Goal: Find specific page/section: Find specific page/section

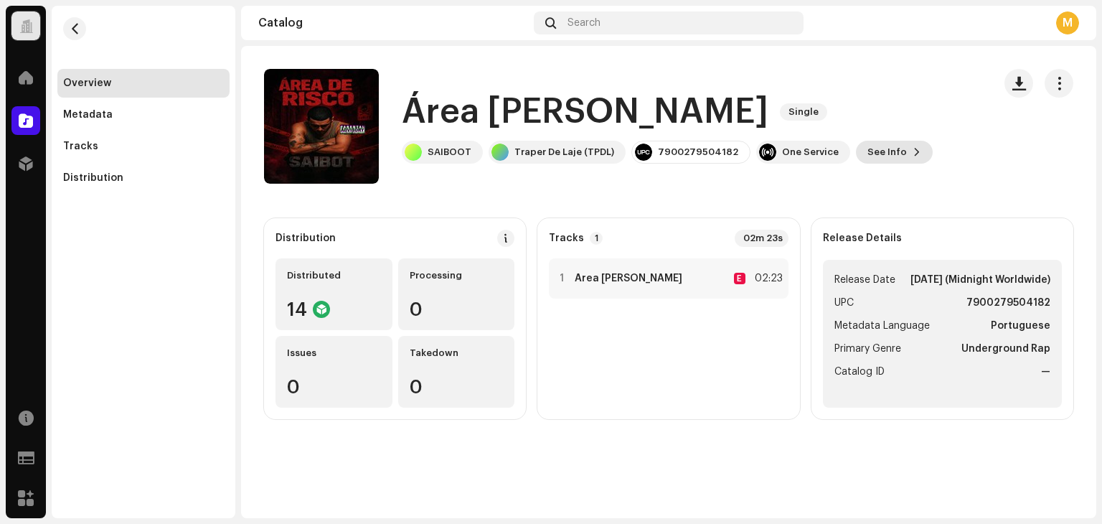
click at [878, 141] on span "See Info" at bounding box center [886, 152] width 39 height 29
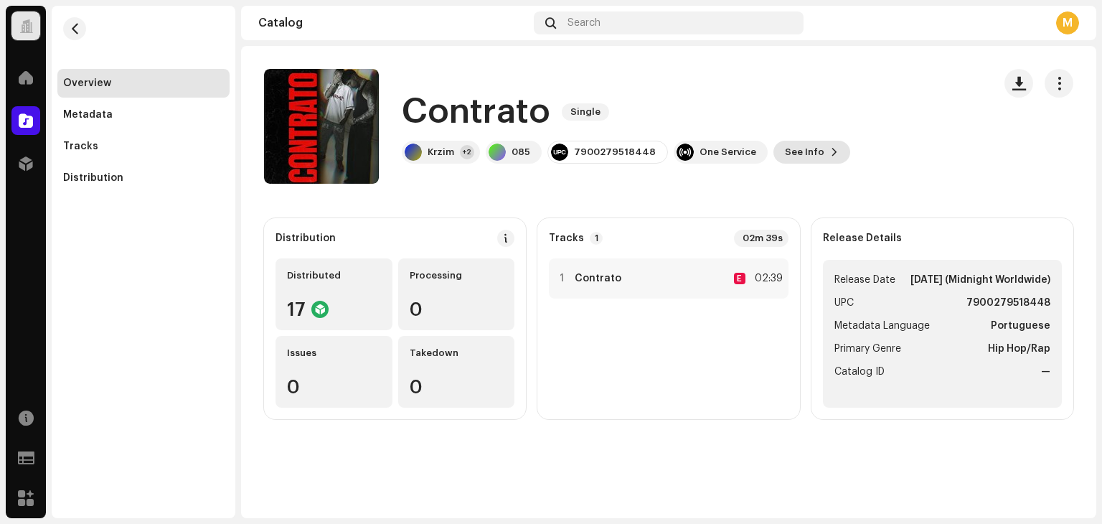
click at [789, 141] on span "See Info" at bounding box center [804, 152] width 39 height 29
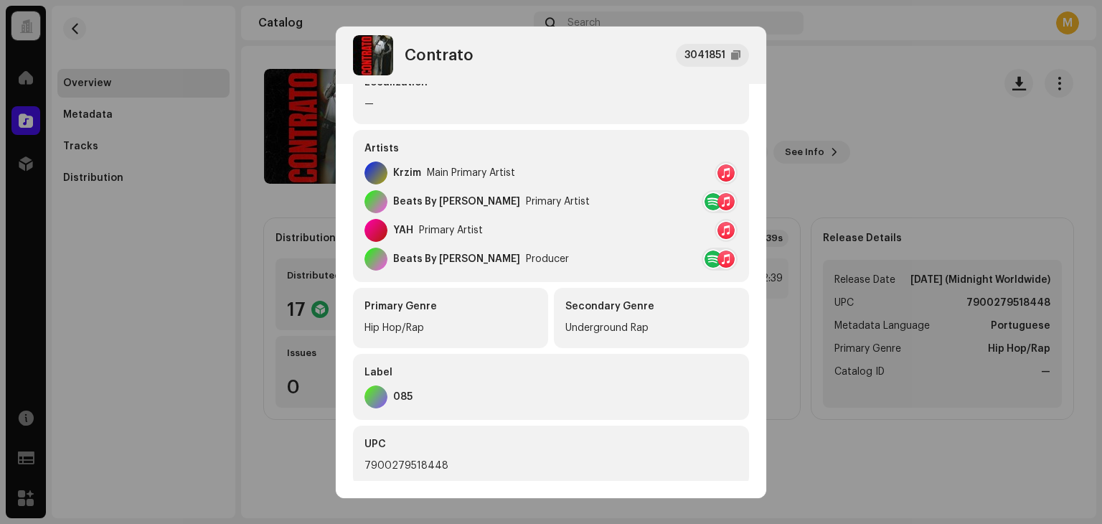
scroll to position [215, 0]
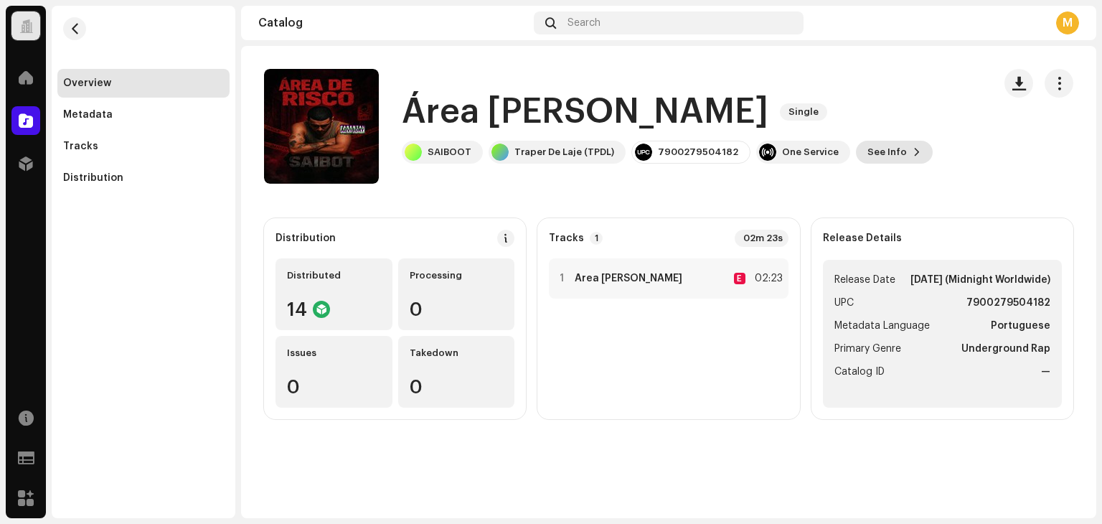
click at [867, 157] on span "See Info" at bounding box center [886, 152] width 39 height 29
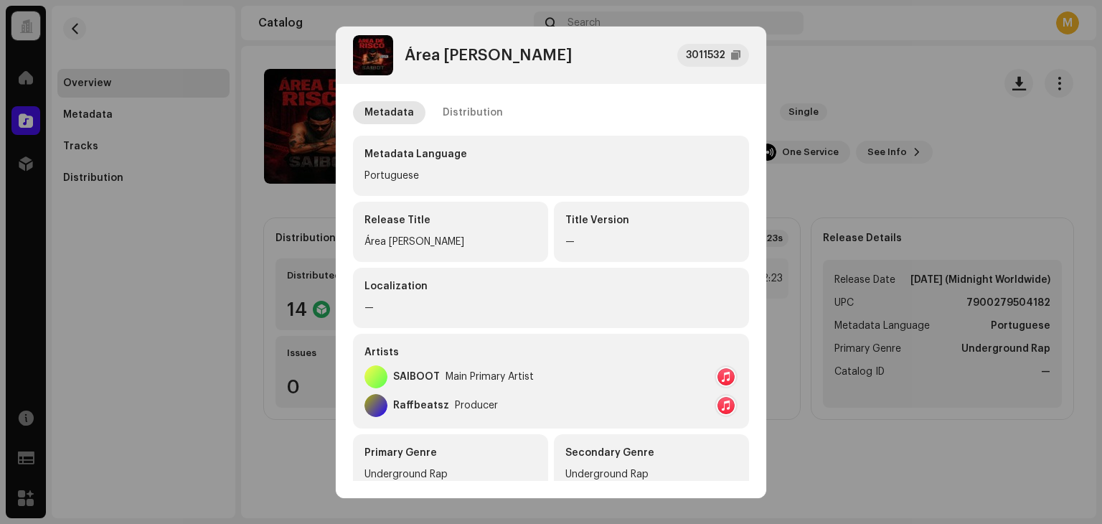
scroll to position [287, 0]
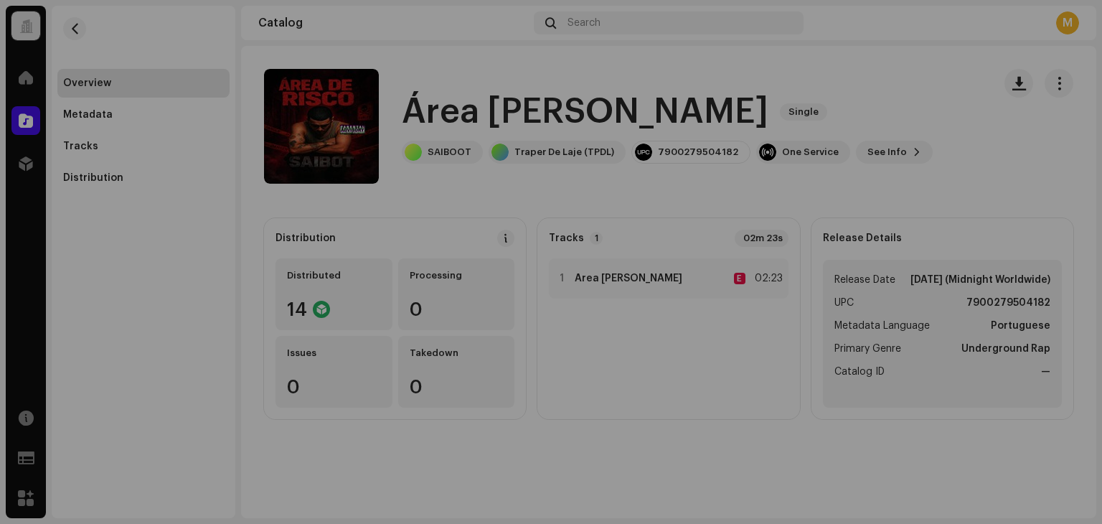
click at [910, 181] on div "Área de Risco 3011532 Metadata Distribution Metadata Language Portuguese Releas…" at bounding box center [551, 262] width 1102 height 524
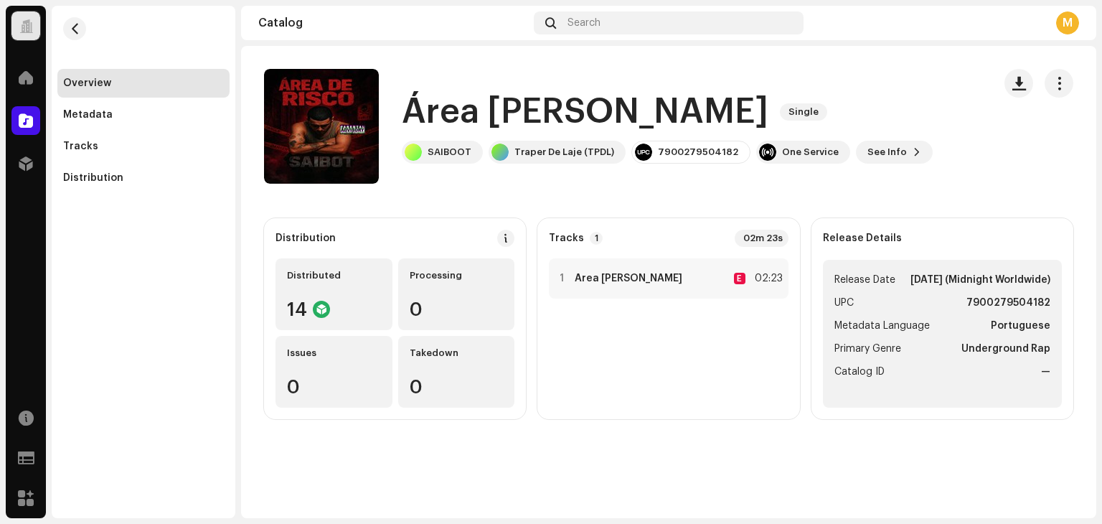
click at [1075, 90] on div "Área de Risco Single SAIBOOT Traper De Laje (TPDL) 7900279504182 One Service Se…" at bounding box center [668, 126] width 855 height 115
drag, startPoint x: 1070, startPoint y: 87, endPoint x: 1060, endPoint y: 85, distance: 10.1
click at [1069, 87] on button "button" at bounding box center [1058, 83] width 29 height 29
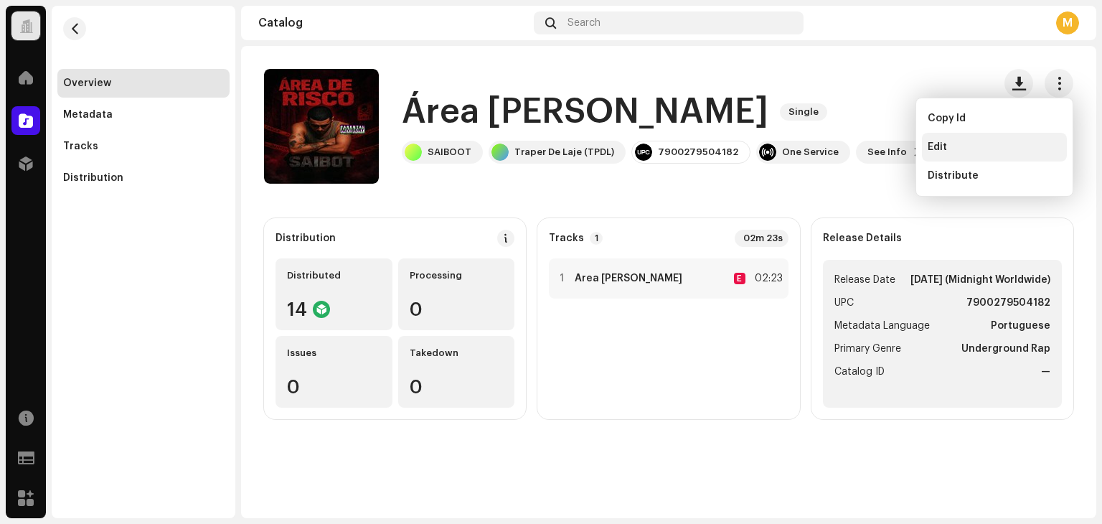
click at [939, 143] on span "Edit" at bounding box center [937, 146] width 19 height 11
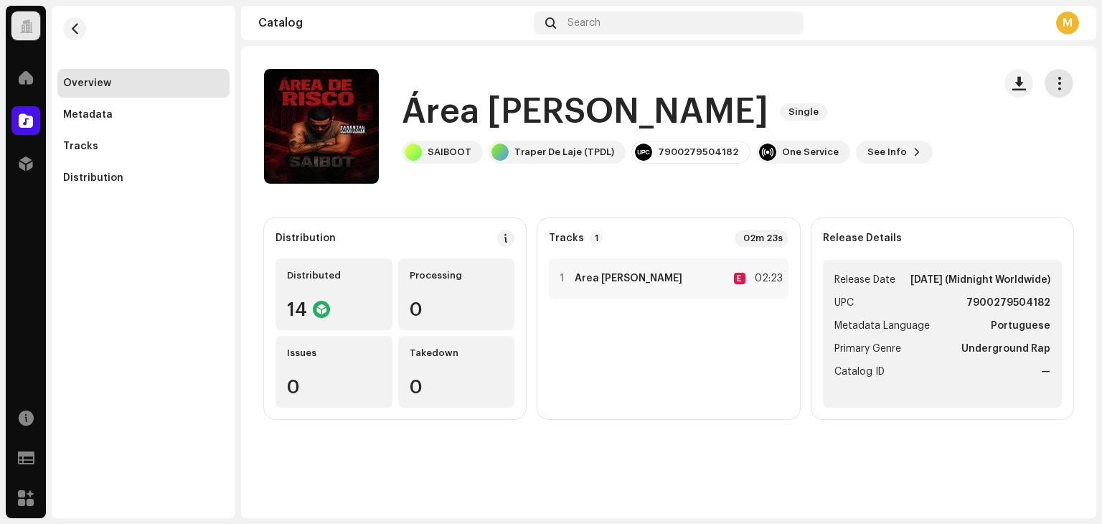
click at [1064, 87] on span "button" at bounding box center [1059, 82] width 14 height 11
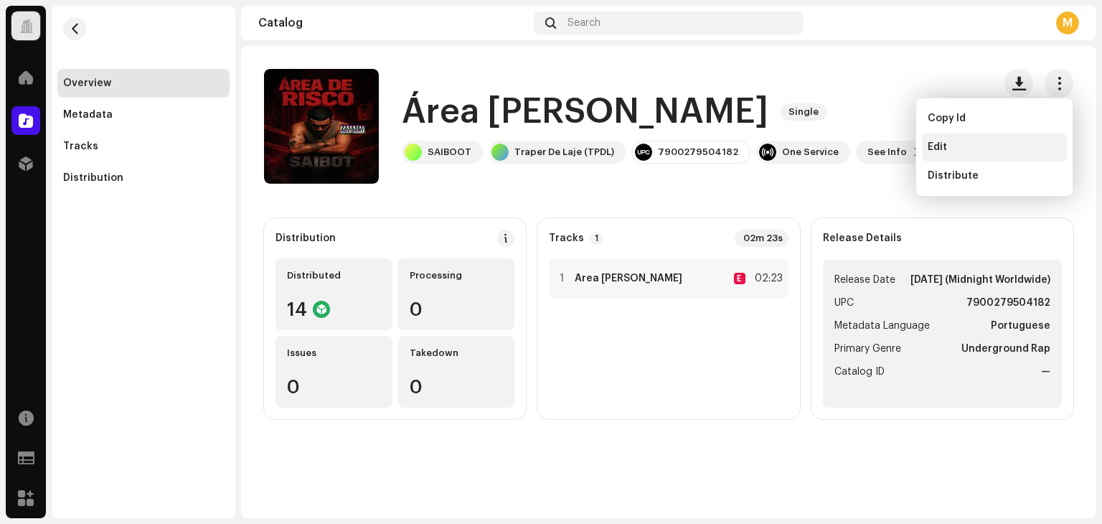
click at [947, 141] on div "Edit" at bounding box center [994, 146] width 133 height 11
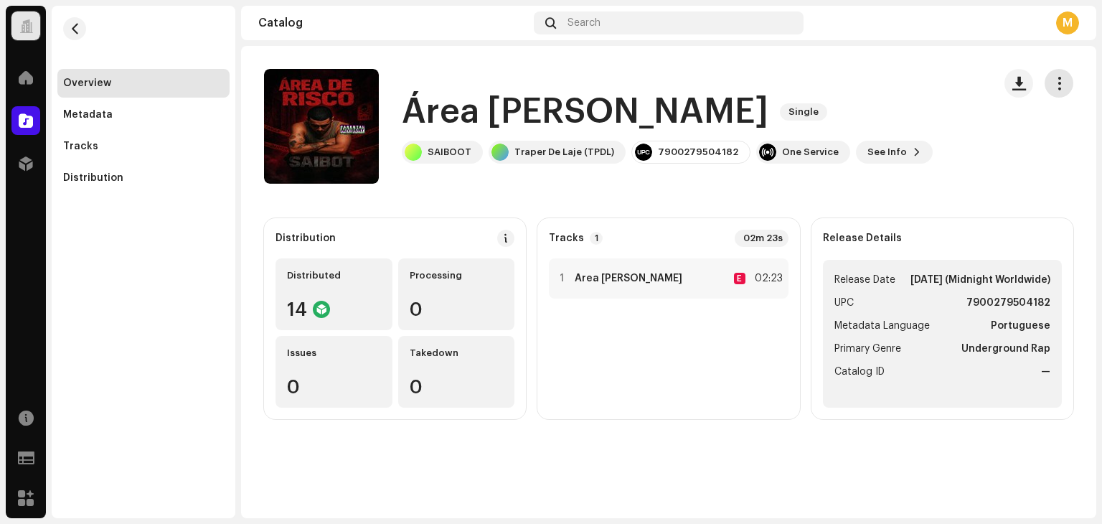
click at [1065, 79] on span "button" at bounding box center [1059, 82] width 14 height 11
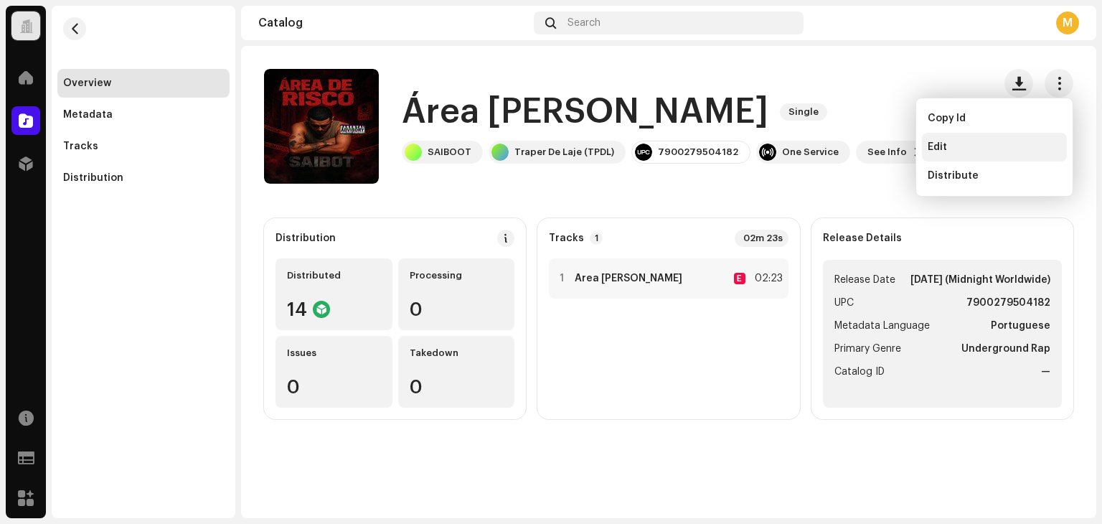
click at [935, 147] on span "Edit" at bounding box center [937, 146] width 19 height 11
